Goal: Information Seeking & Learning: Learn about a topic

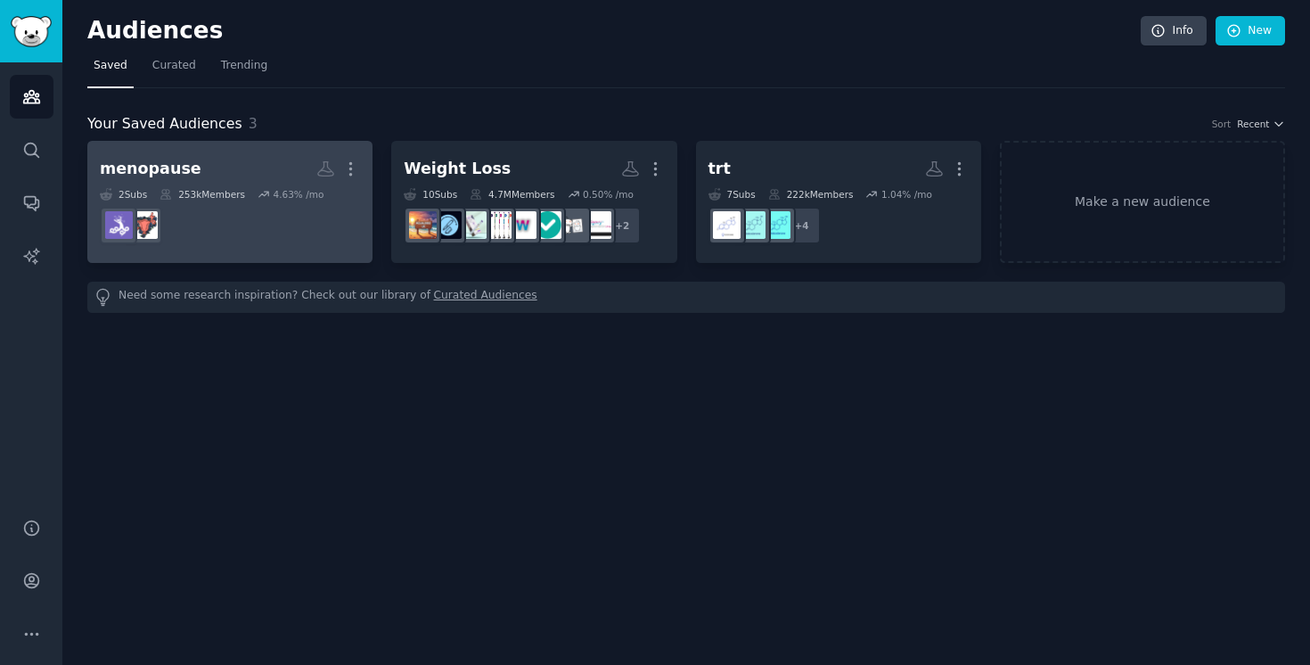
click at [213, 172] on h2 "menopause More" at bounding box center [230, 168] width 260 height 31
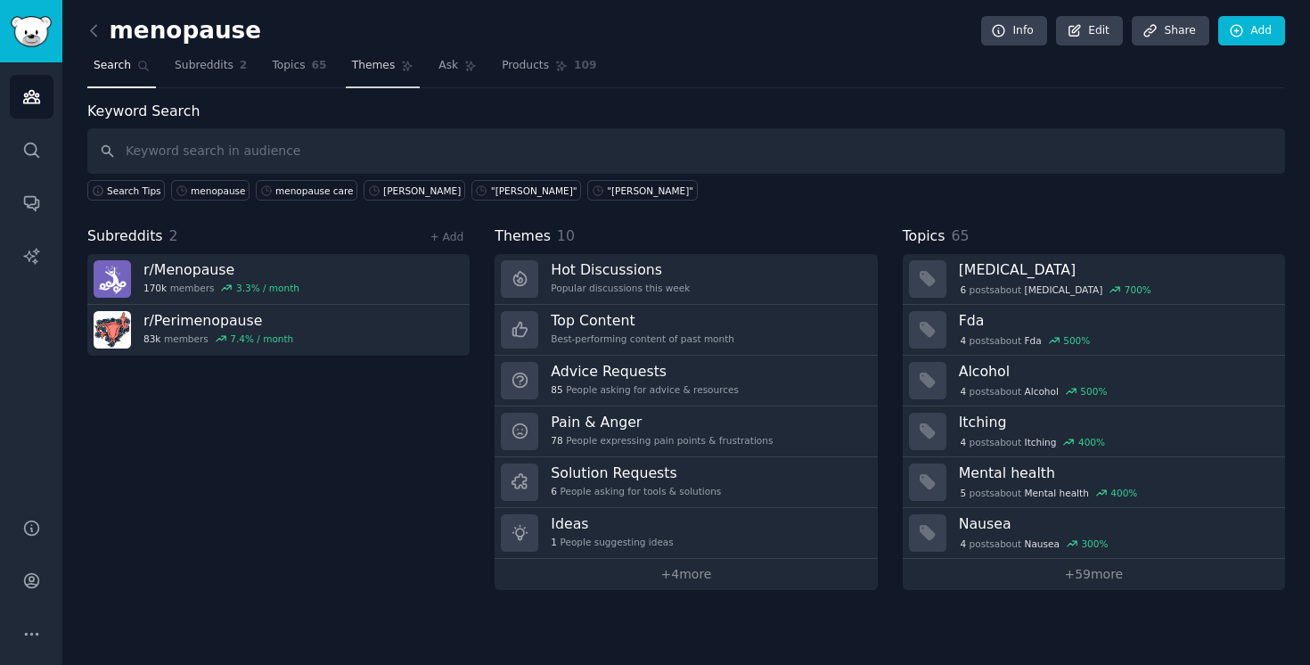
click at [371, 72] on span "Themes" at bounding box center [374, 66] width 44 height 16
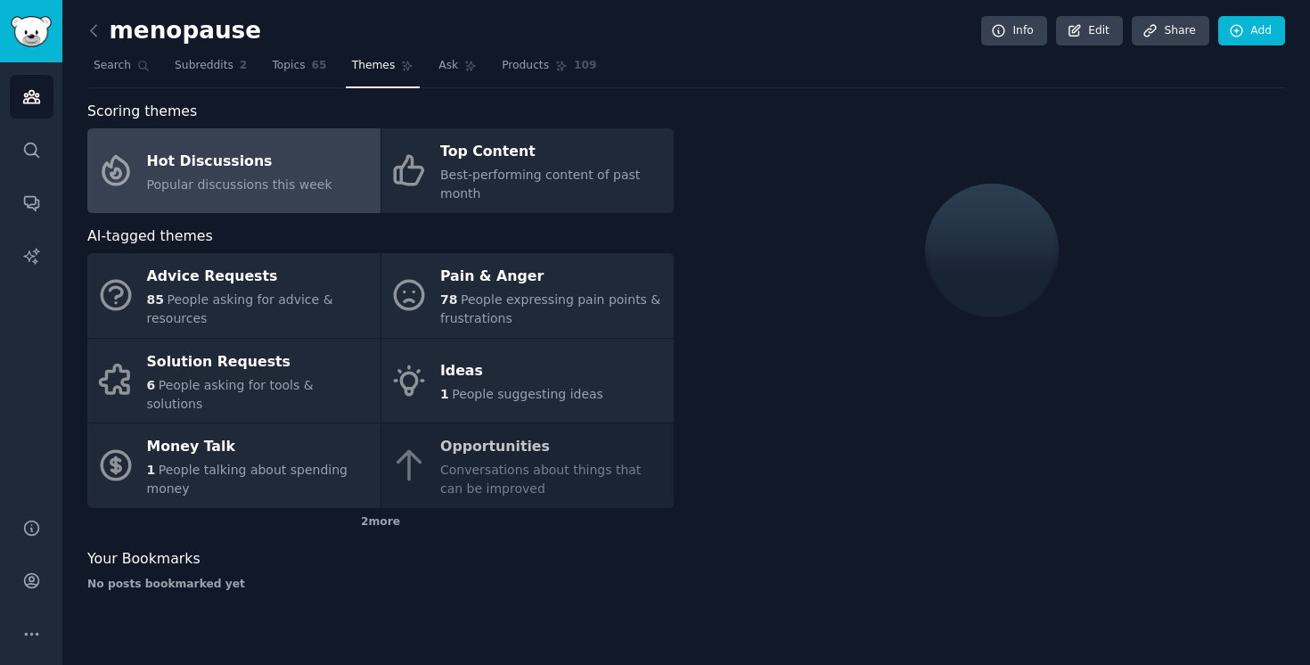
click at [301, 177] on span "Popular discussions this week" at bounding box center [239, 184] width 185 height 14
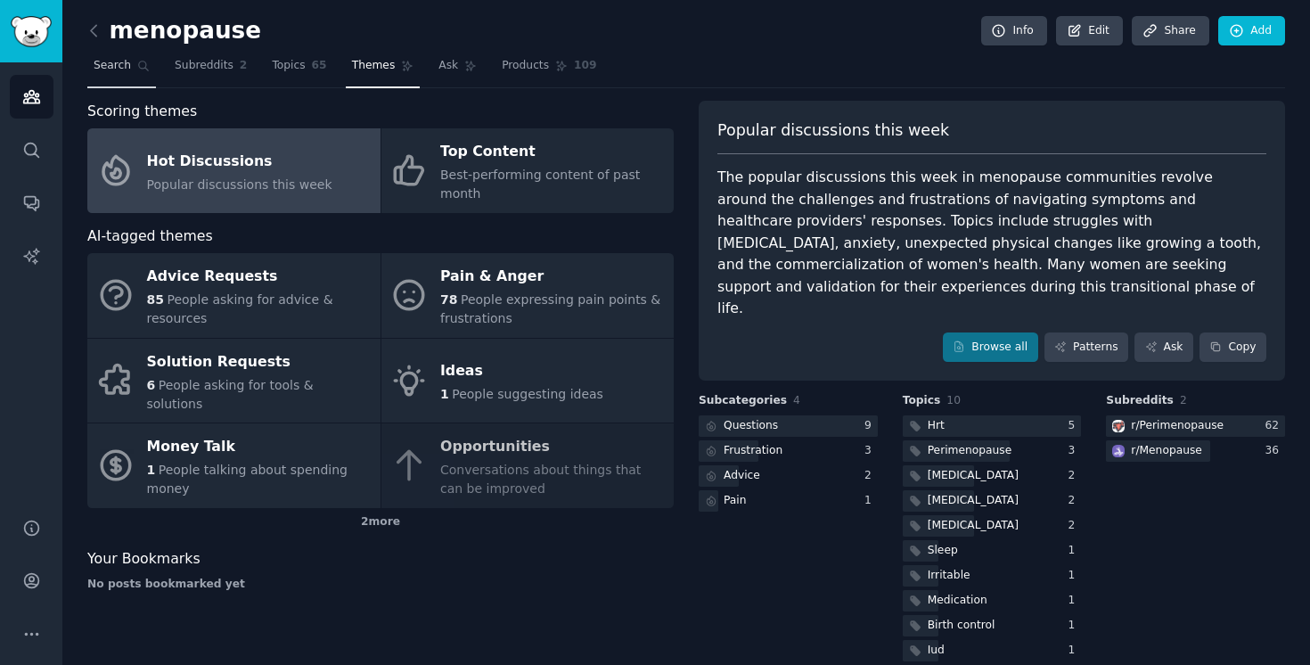
click at [112, 70] on span "Search" at bounding box center [112, 66] width 37 height 16
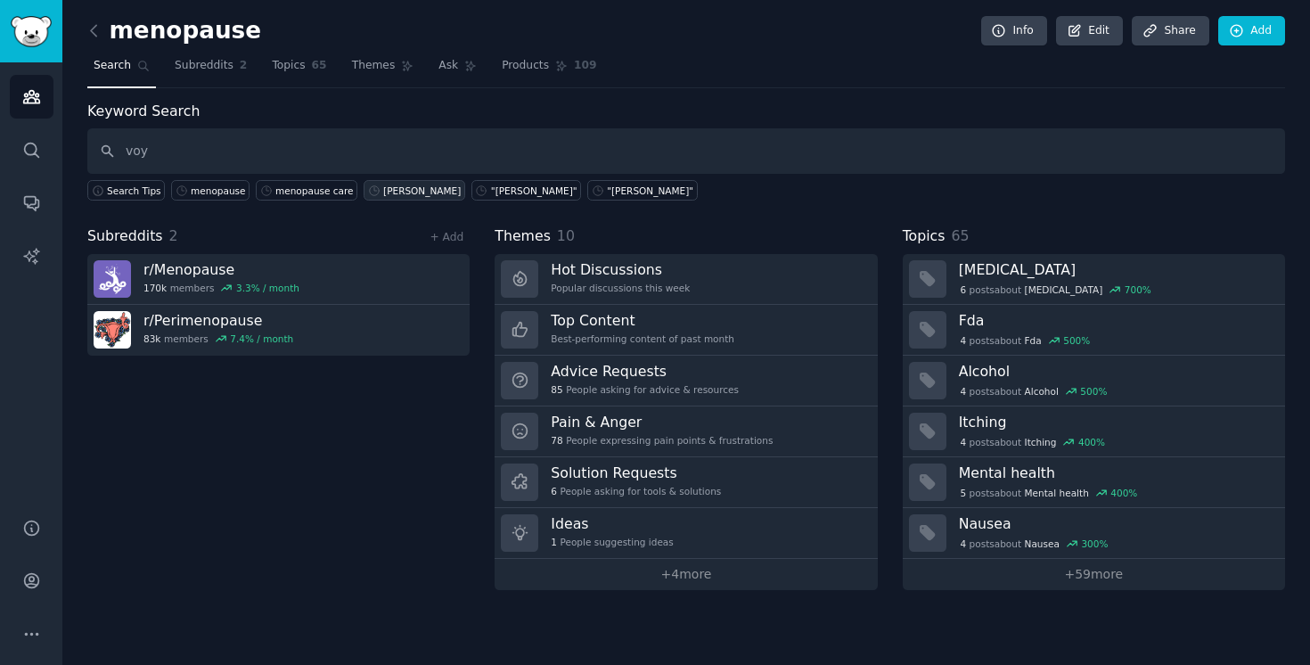
type input "voy"
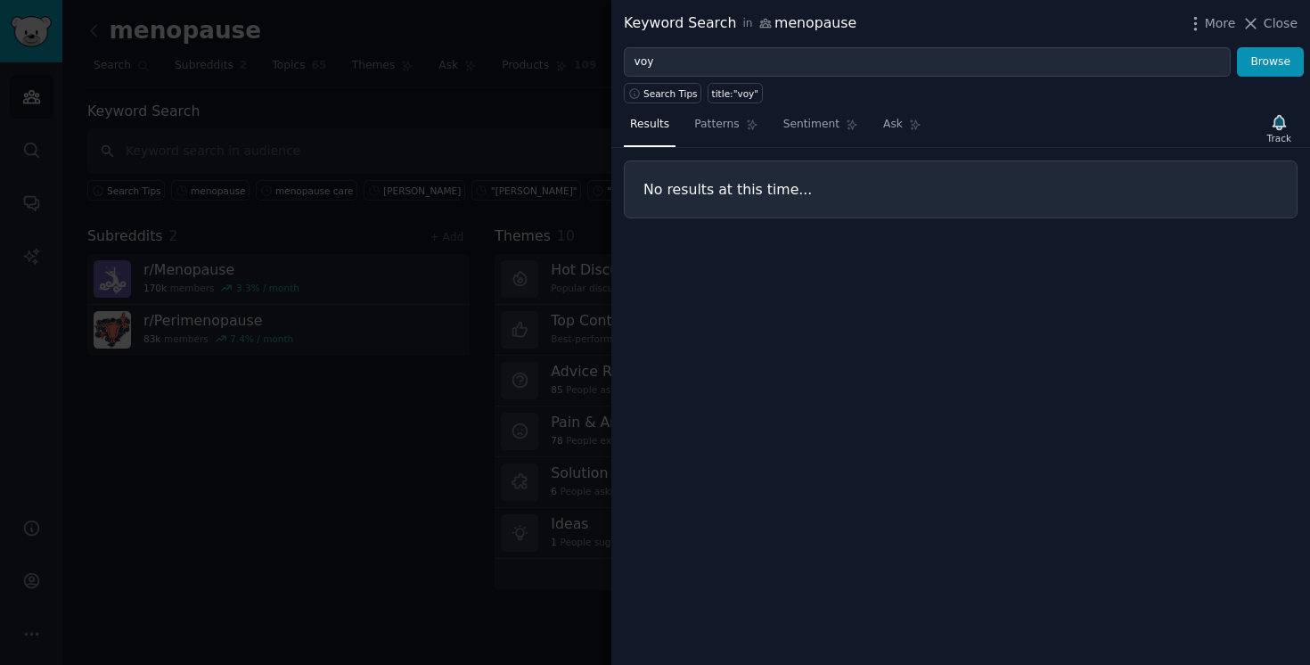
click at [401, 332] on div at bounding box center [655, 332] width 1310 height 665
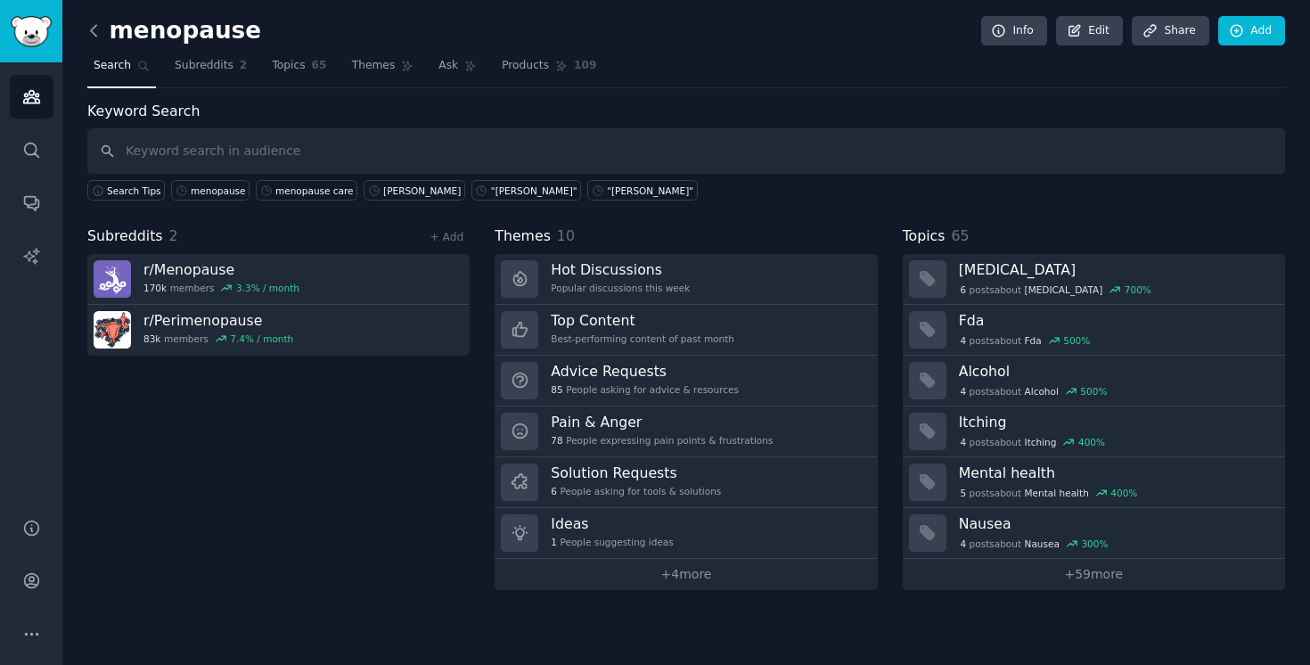
click at [89, 29] on icon at bounding box center [94, 30] width 19 height 19
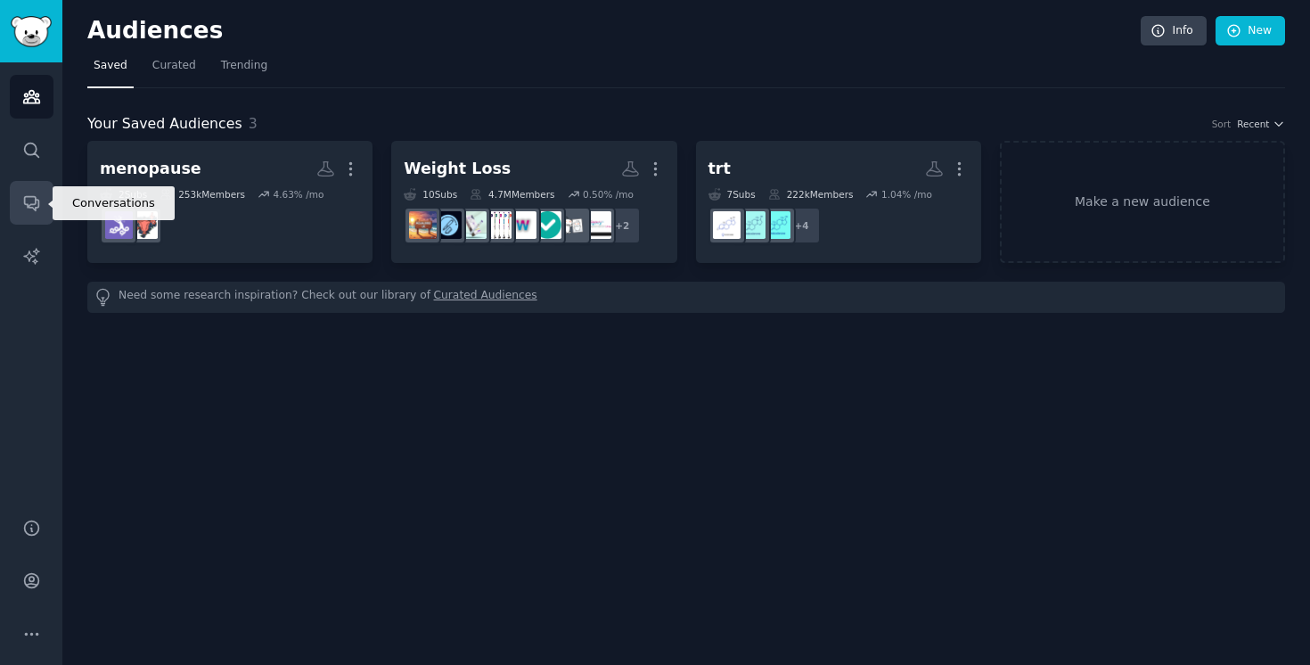
click at [21, 191] on link "Conversations" at bounding box center [32, 203] width 44 height 44
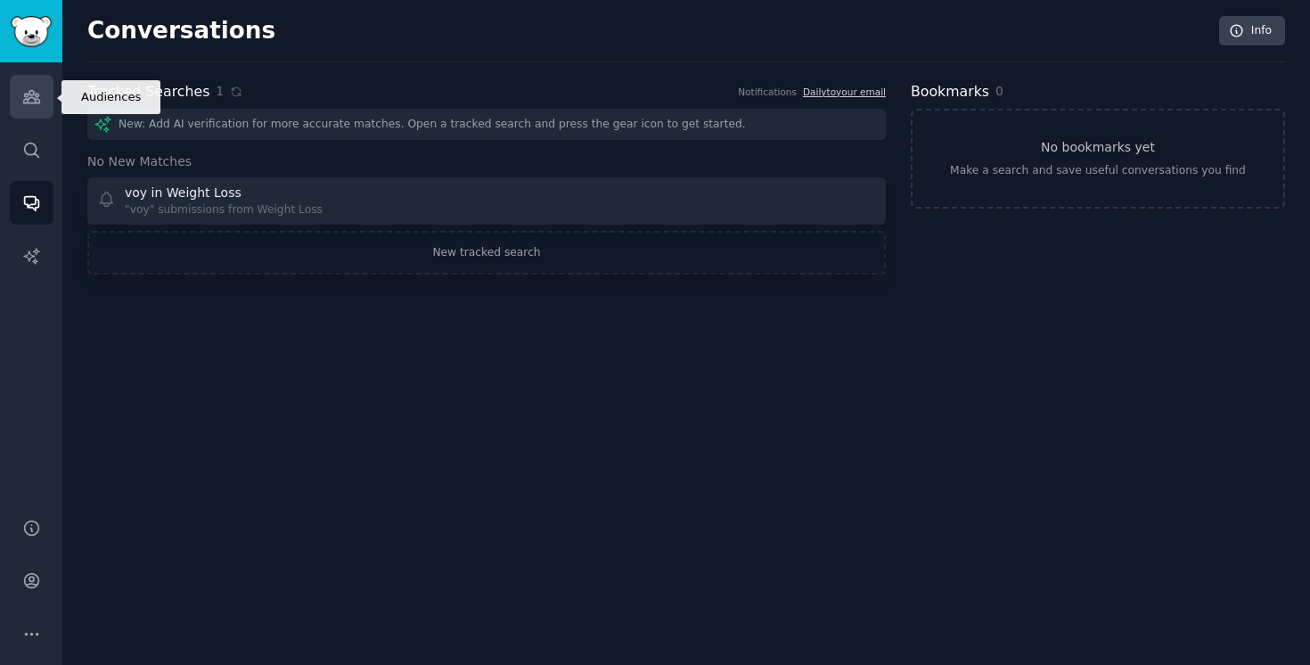
click at [28, 95] on icon "Sidebar" at bounding box center [31, 96] width 19 height 19
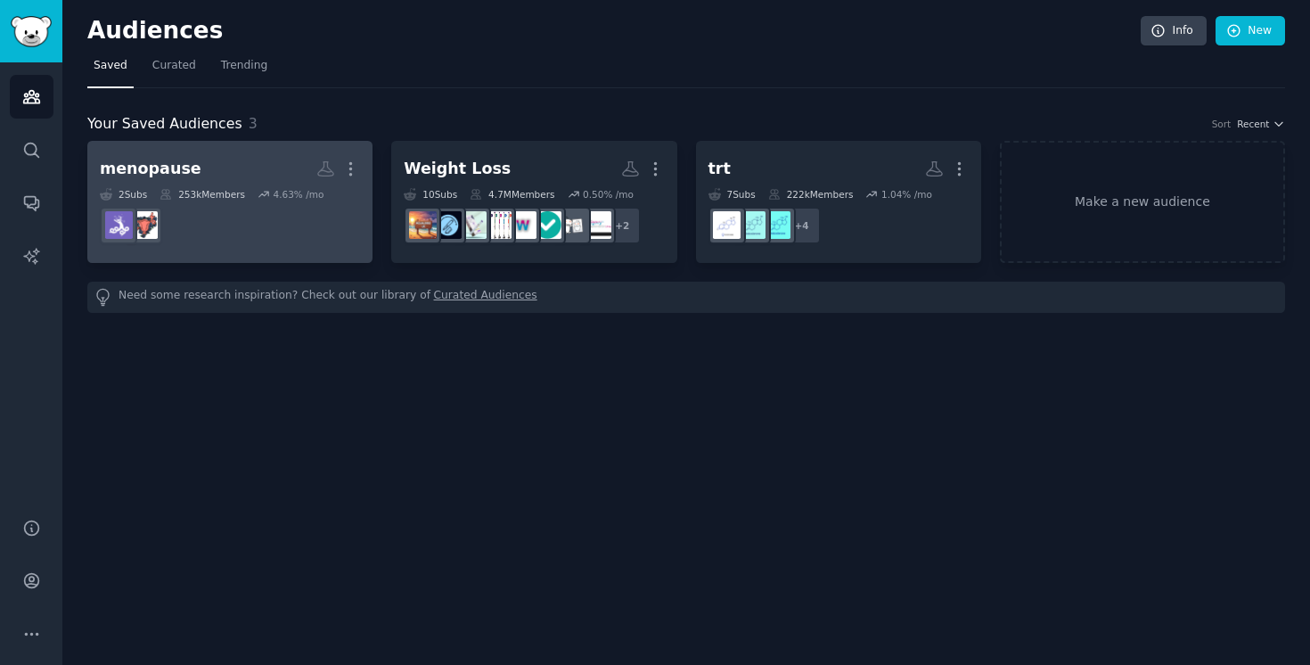
click at [232, 179] on h2 "menopause More" at bounding box center [230, 168] width 260 height 31
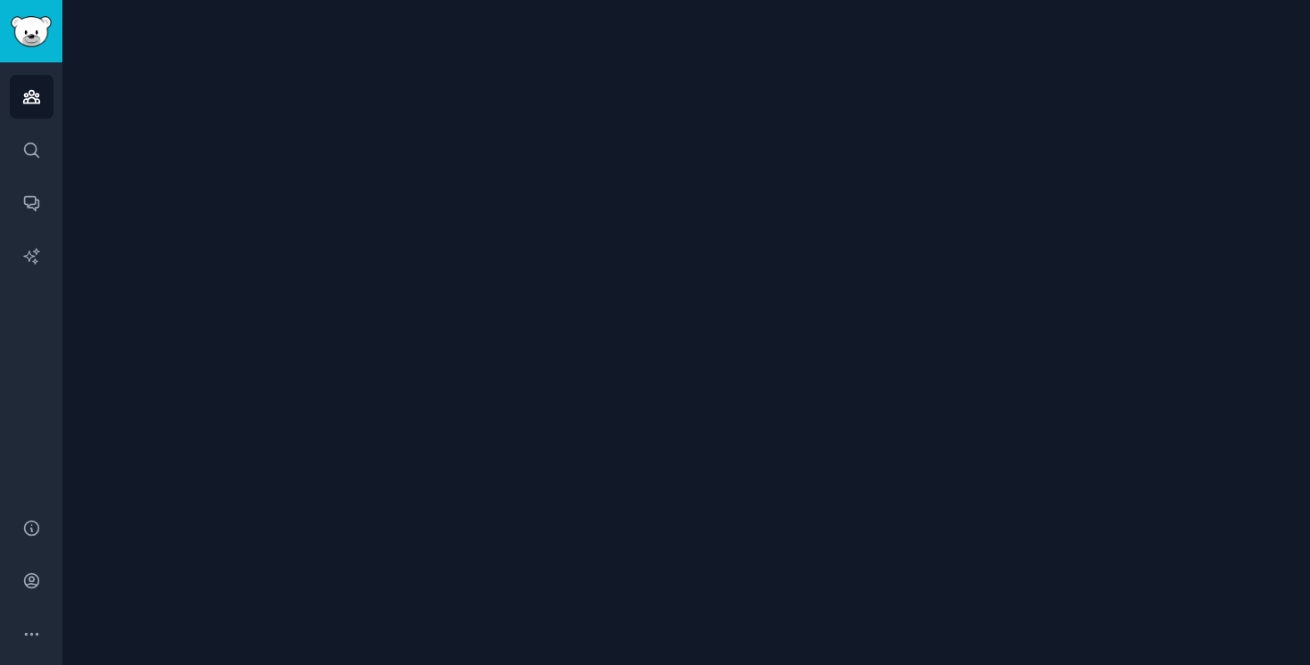
click at [232, 179] on div at bounding box center [686, 332] width 1248 height 665
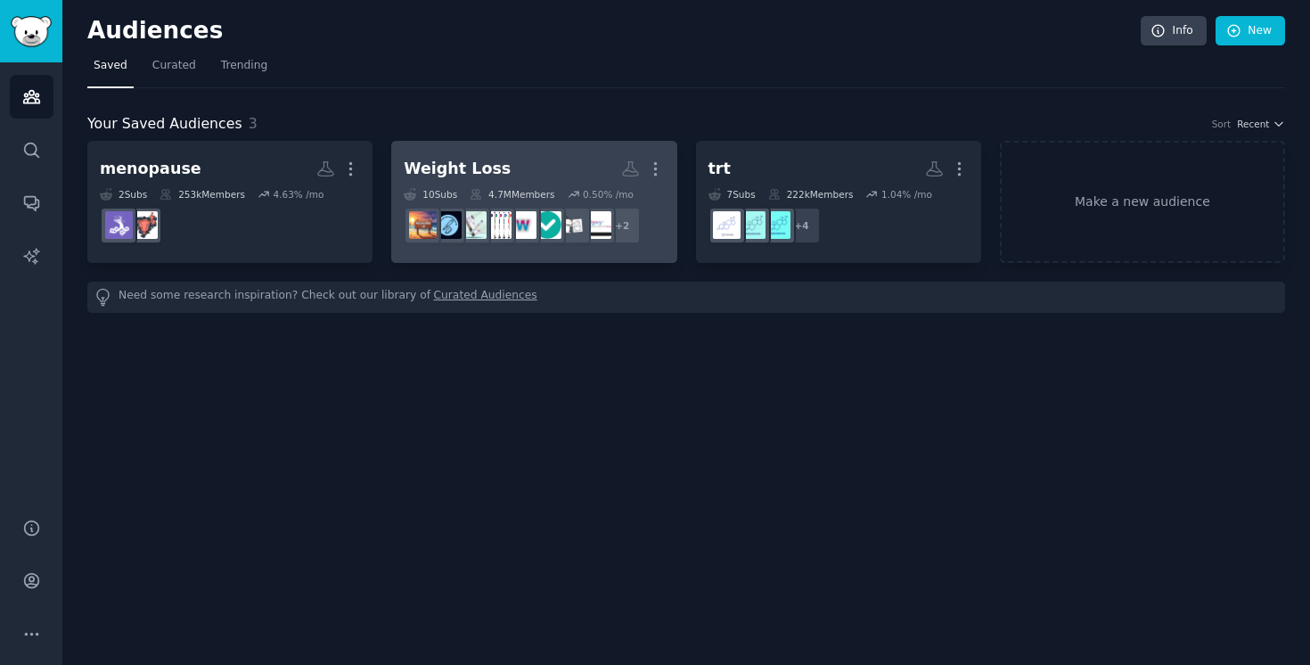
click at [441, 146] on link "Weight Loss More 10 Sub s 4.7M Members 0.50 % /mo + 2" at bounding box center [533, 202] width 285 height 122
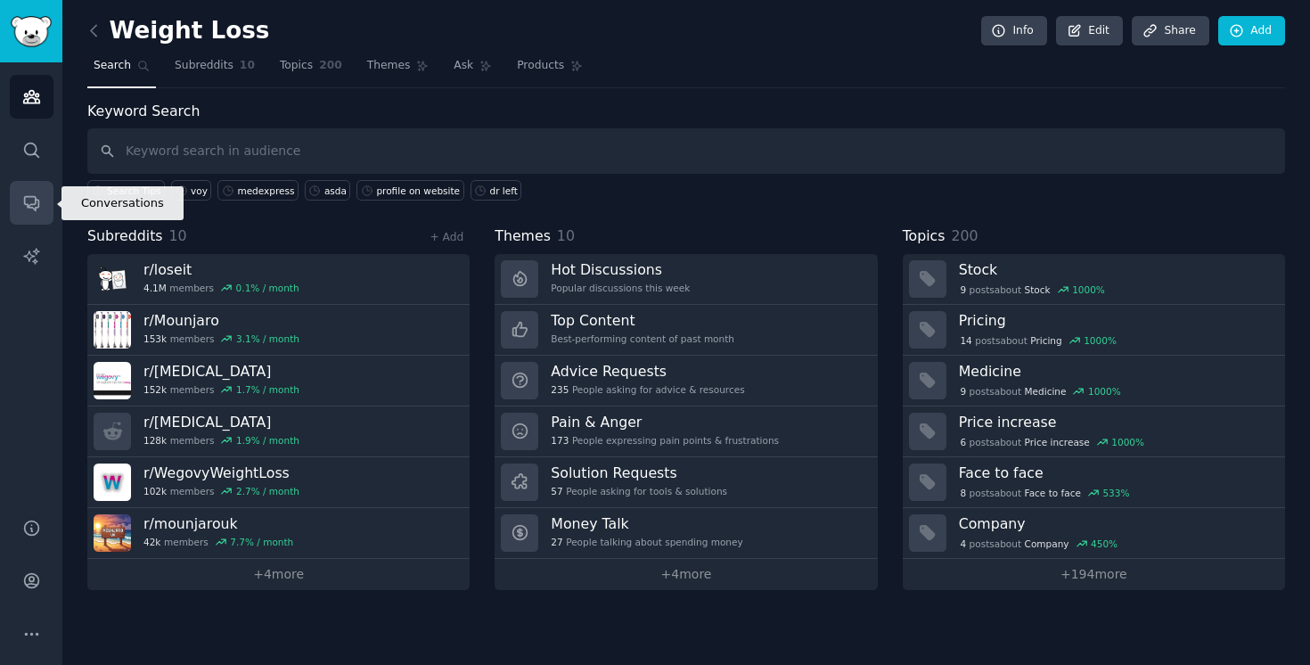
click at [29, 205] on icon "Sidebar" at bounding box center [31, 204] width 14 height 14
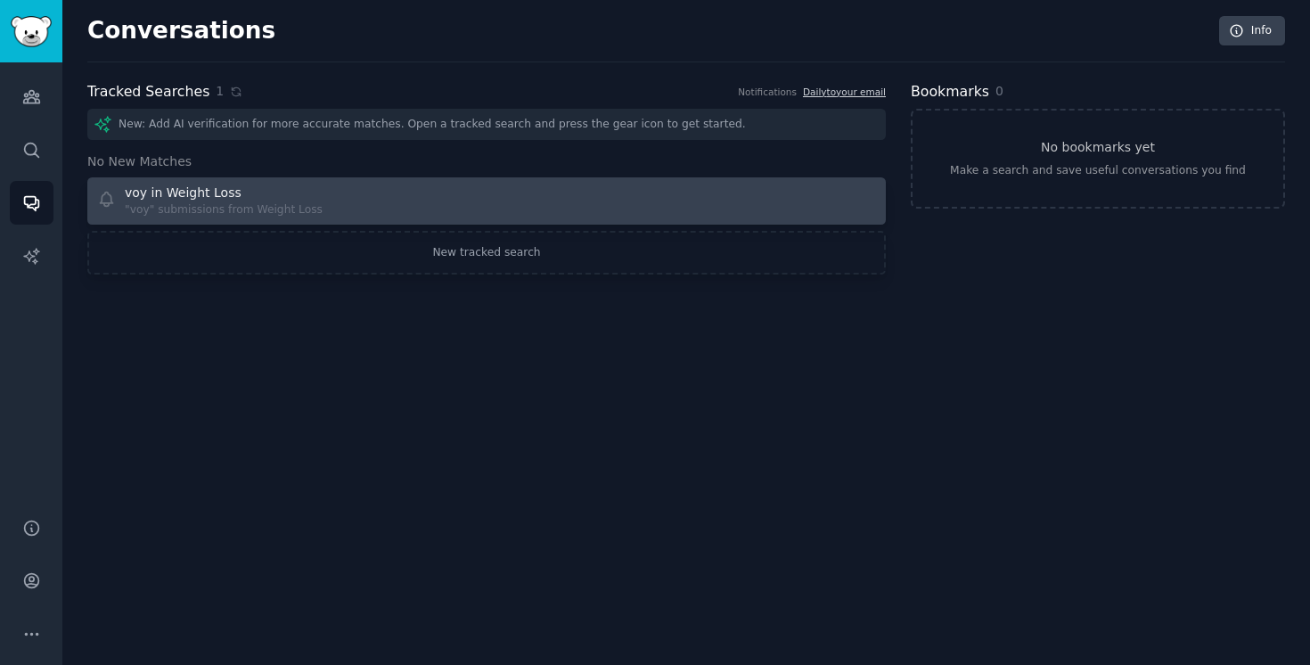
click at [365, 214] on div "voy in Weight Loss "voy" submissions from Weight Loss" at bounding box center [286, 201] width 378 height 35
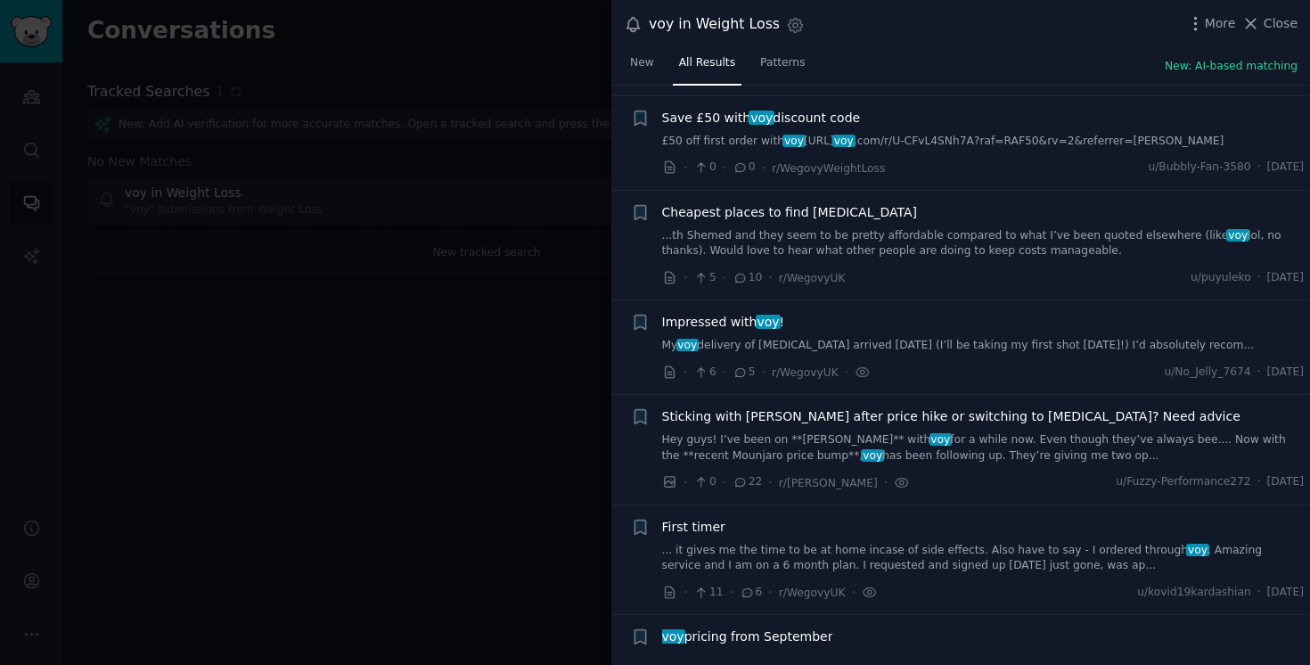
scroll to position [148, 0]
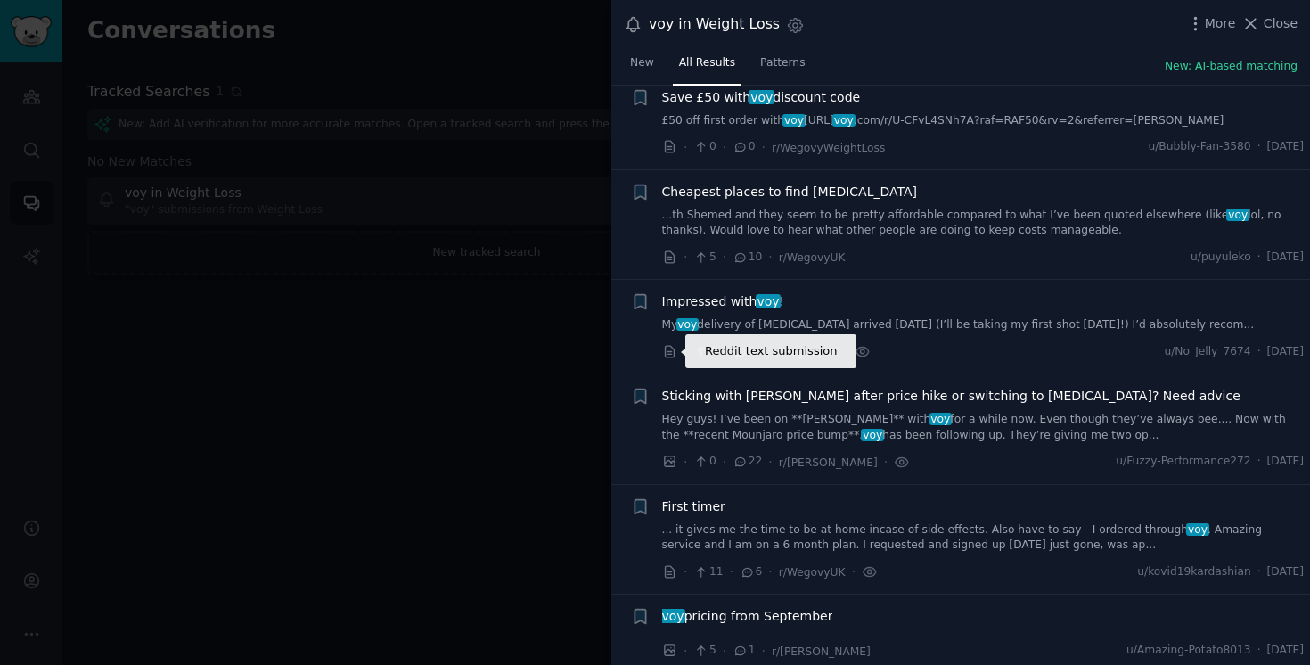
click at [665, 355] on icon at bounding box center [669, 352] width 9 height 12
